Goal: Task Accomplishment & Management: Manage account settings

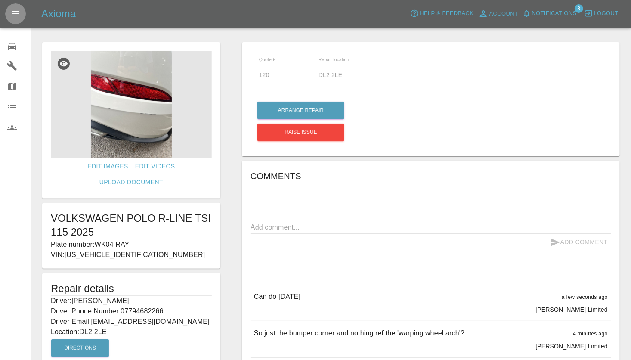
click at [15, 13] on icon "Open drawer" at bounding box center [15, 14] width 10 height 10
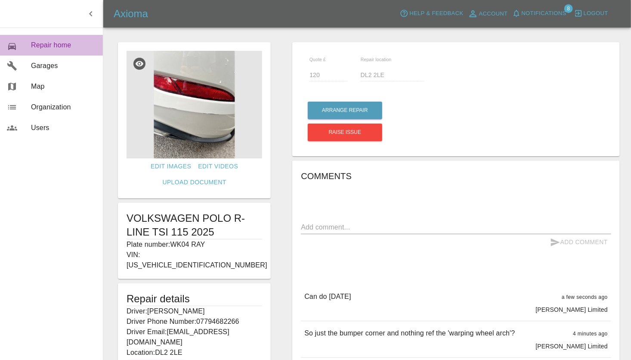
click at [40, 46] on span "Repair home" at bounding box center [63, 45] width 65 height 10
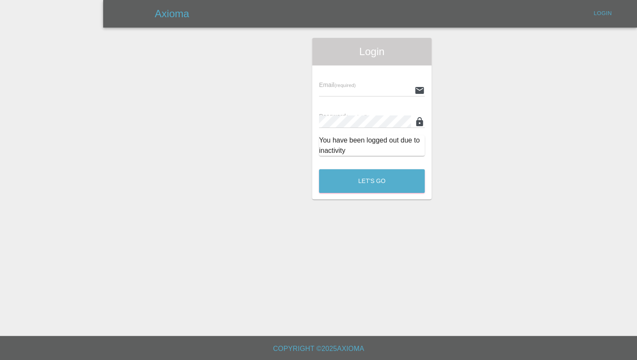
type input "[PERSON_NAME][EMAIL_ADDRESS][PERSON_NAME][DOMAIN_NAME]"
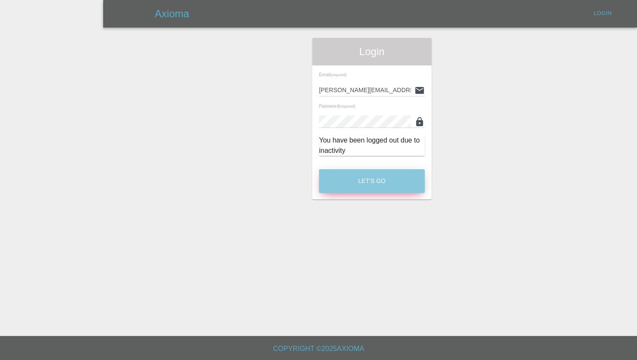
click at [370, 181] on button "Let's Go" at bounding box center [372, 181] width 106 height 24
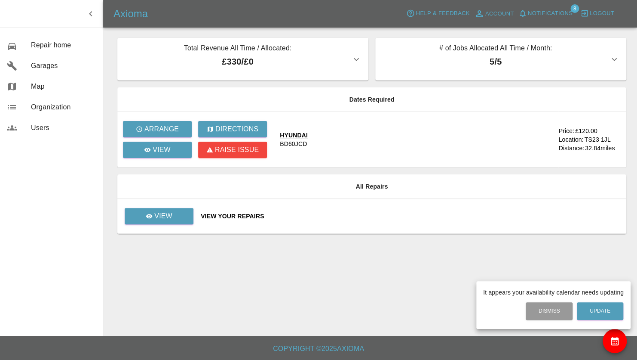
click at [170, 222] on div at bounding box center [318, 180] width 637 height 360
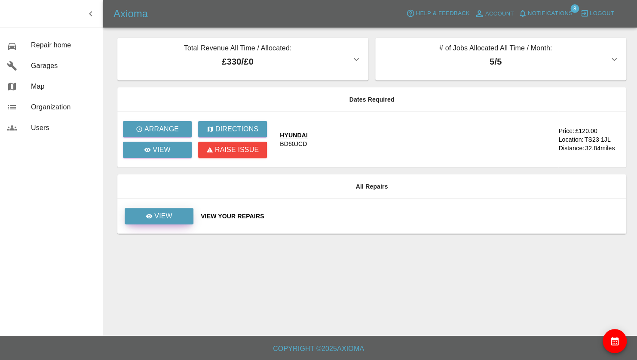
click at [167, 212] on p "View" at bounding box center [163, 216] width 18 height 10
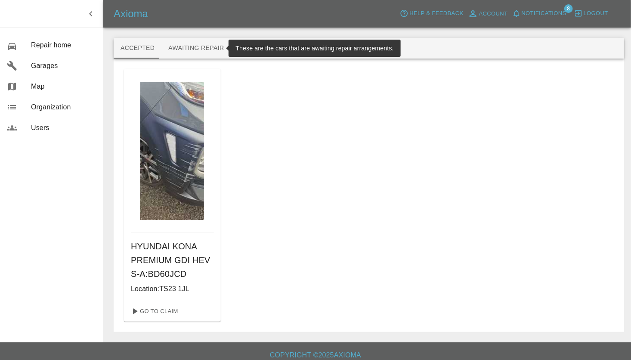
click at [191, 50] on button "Awaiting Repair" at bounding box center [195, 48] width 69 height 21
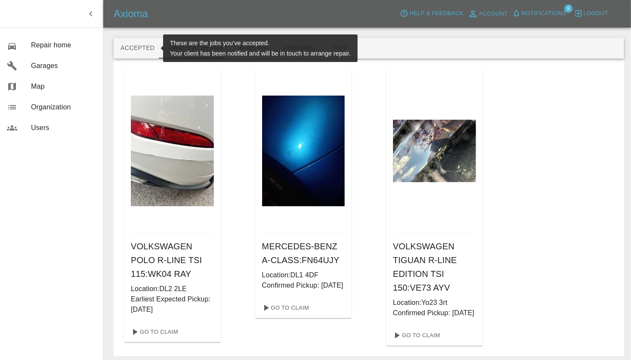
click at [140, 47] on button "Accepted" at bounding box center [138, 48] width 48 height 21
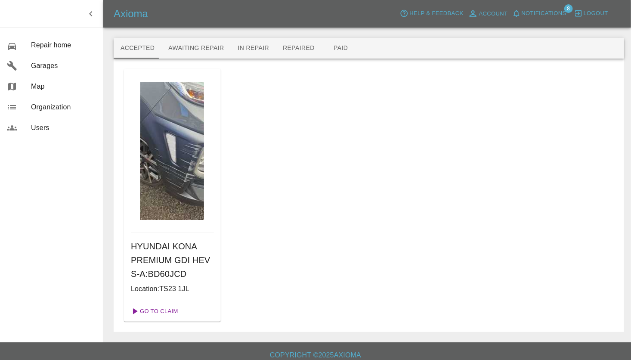
click at [150, 310] on link "Go To Claim" at bounding box center [153, 311] width 53 height 14
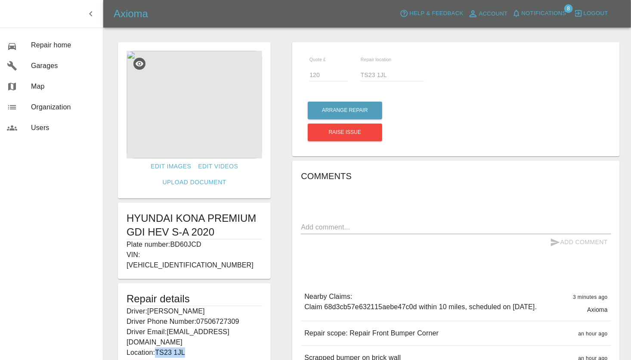
drag, startPoint x: 194, startPoint y: 333, endPoint x: 158, endPoint y: 330, distance: 35.4
click at [158, 347] on p "Location: TS23 1JL" at bounding box center [194, 352] width 136 height 10
click at [210, 122] on img at bounding box center [194, 105] width 136 height 108
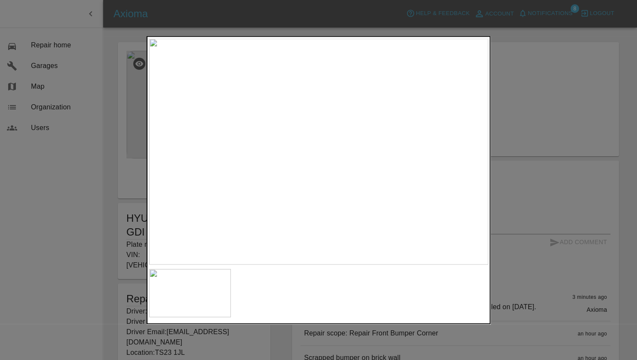
click at [535, 119] on div at bounding box center [318, 180] width 637 height 360
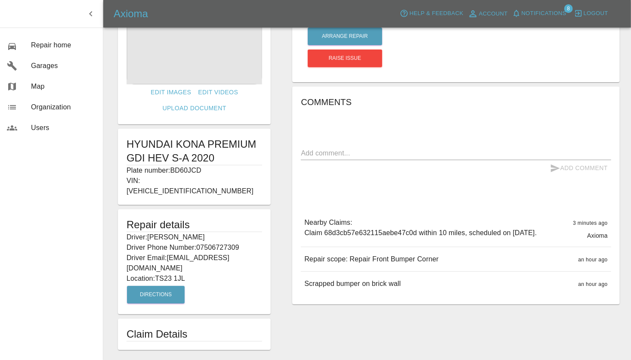
scroll to position [82, 0]
